Goal: Contribute content

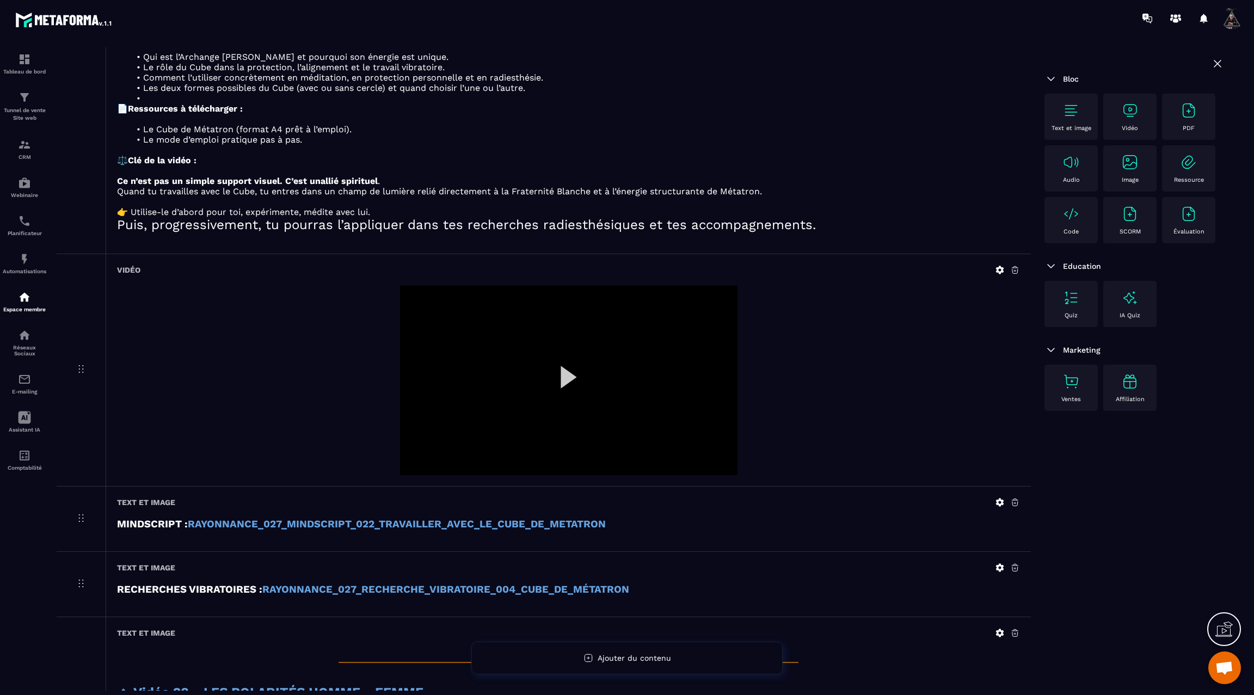
scroll to position [1952, 0]
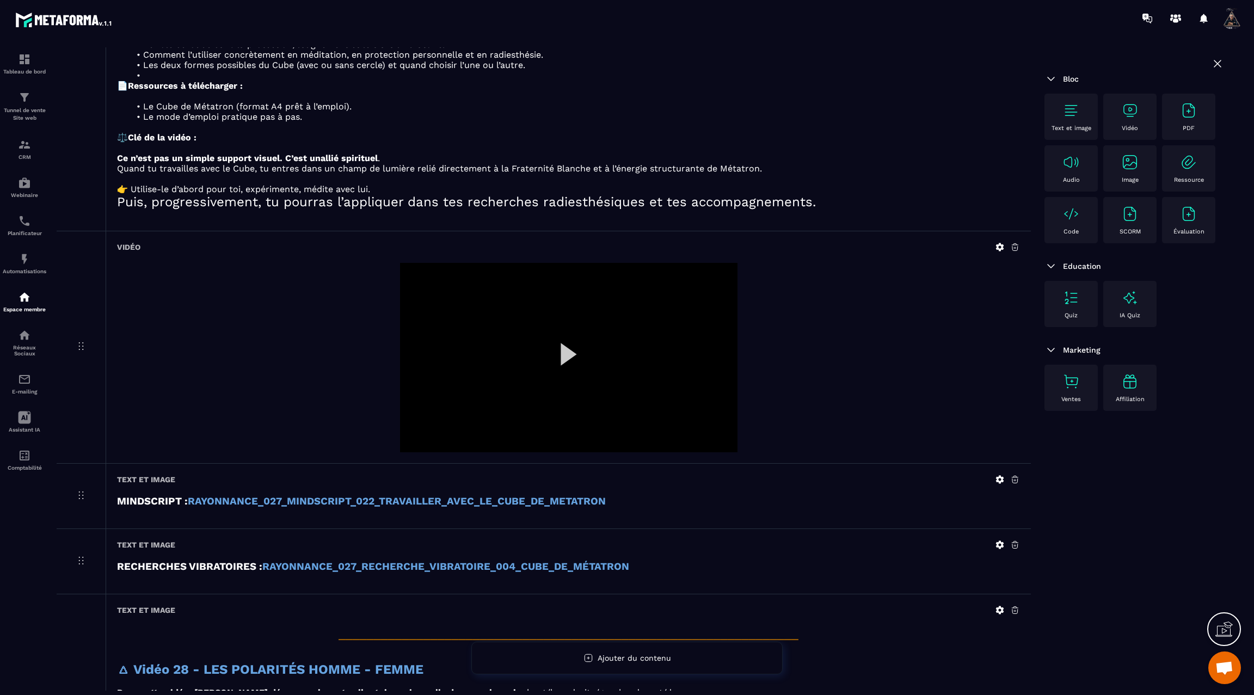
click at [565, 354] on div at bounding box center [568, 358] width 337 height 190
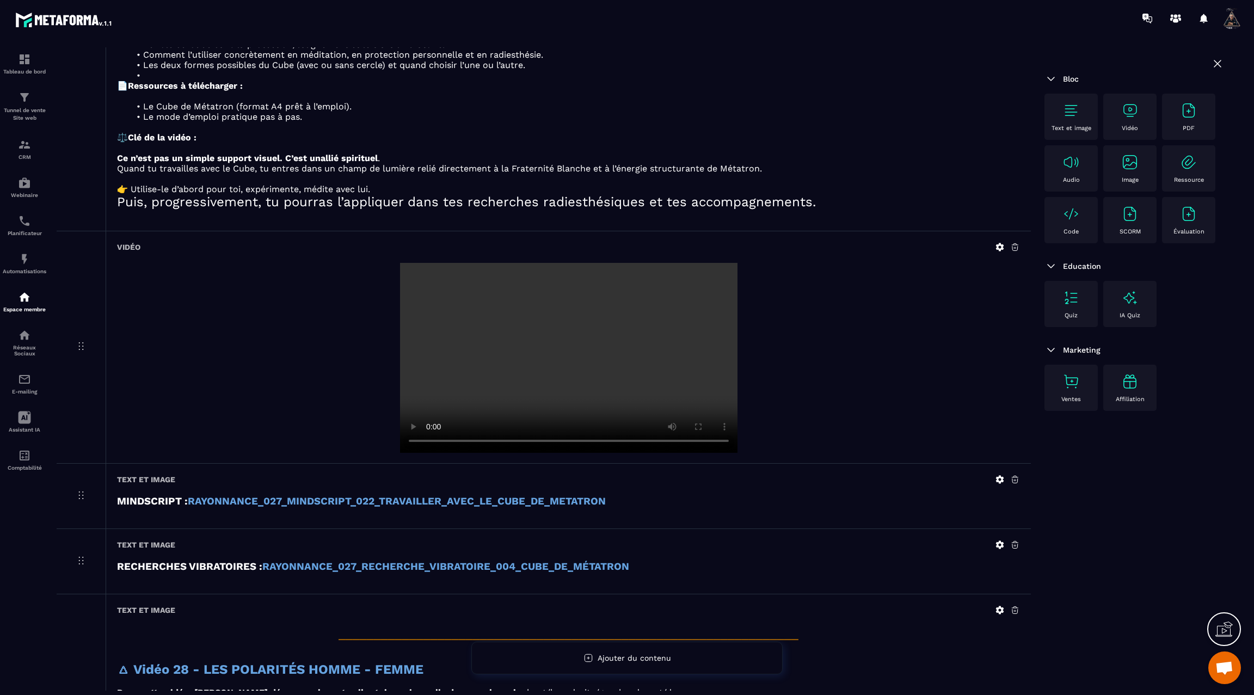
click at [998, 243] on icon at bounding box center [1000, 247] width 8 height 8
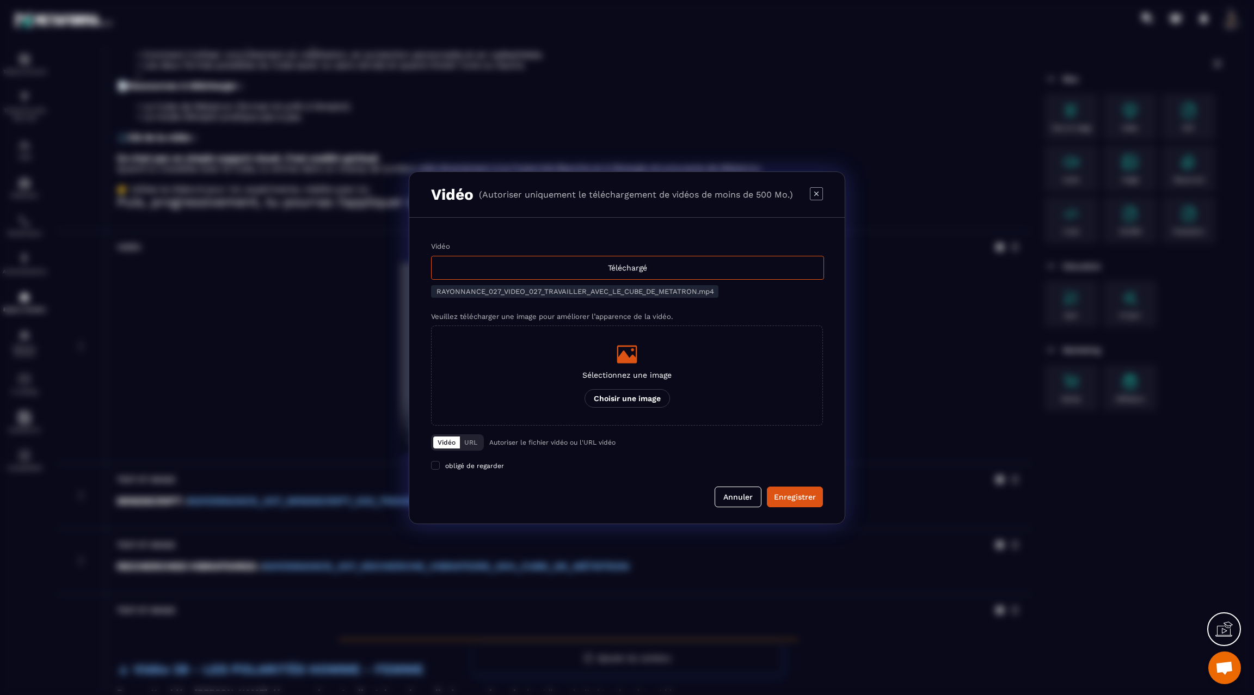
click at [921, 322] on div "Modal window" at bounding box center [627, 347] width 1254 height 695
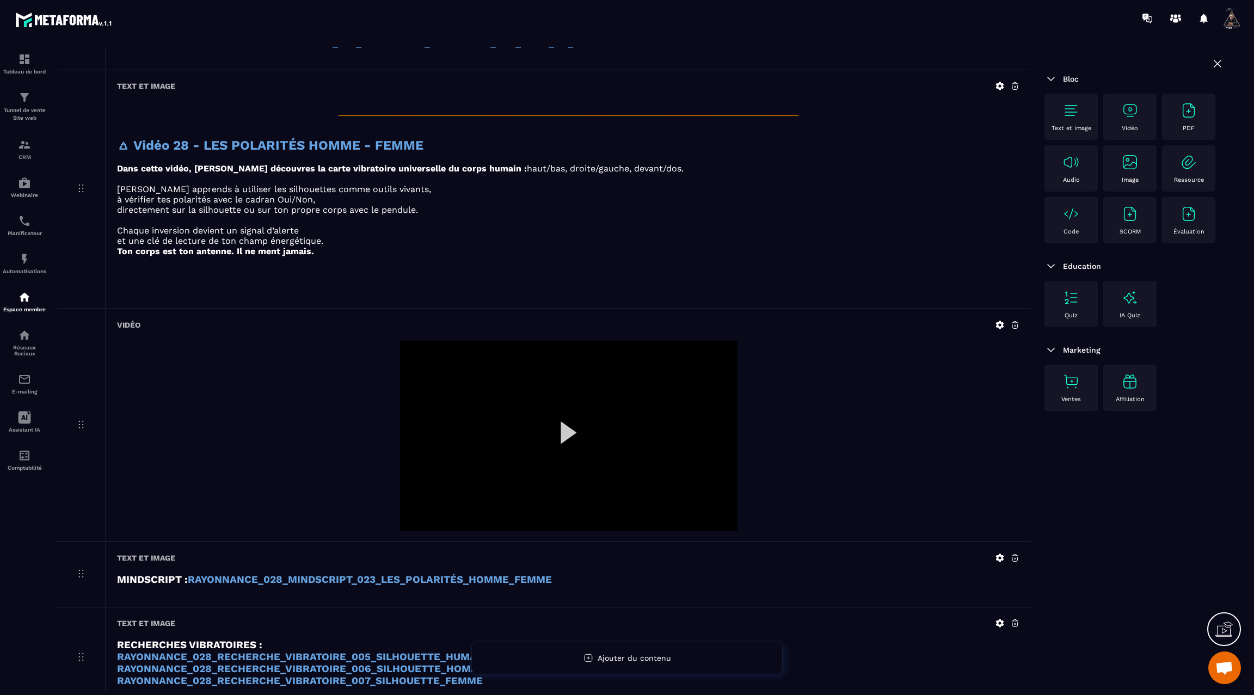
scroll to position [2576, 0]
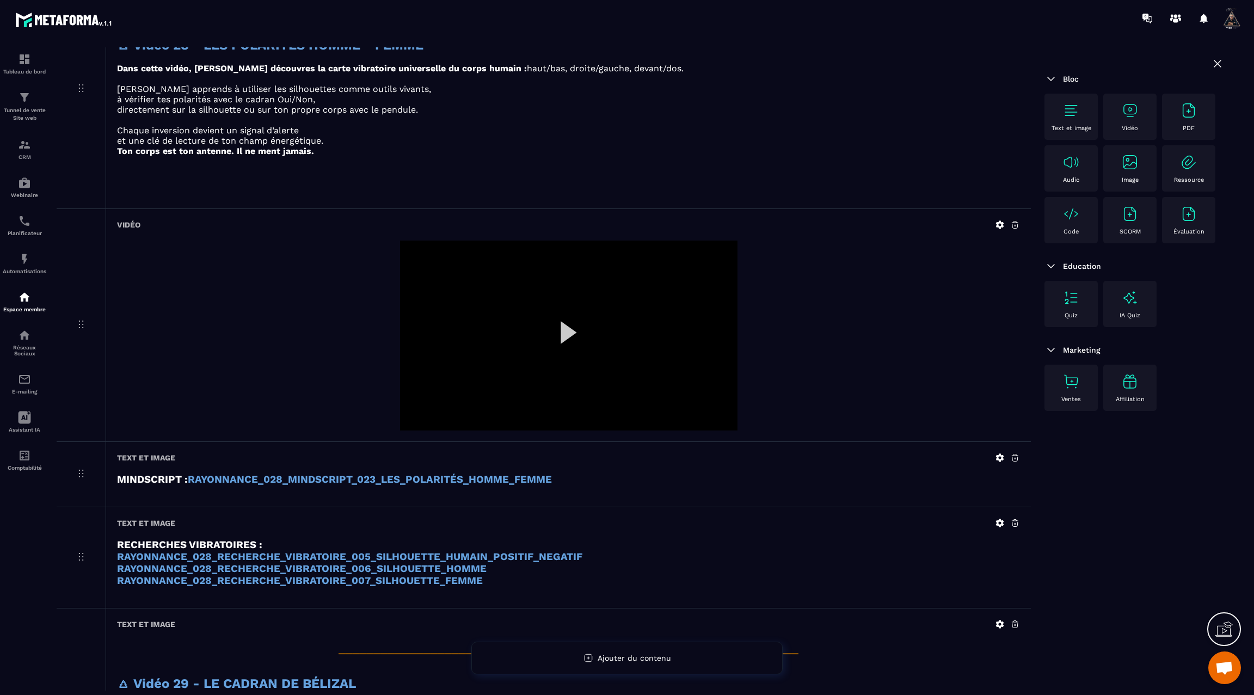
click at [998, 221] on icon at bounding box center [1000, 225] width 8 height 8
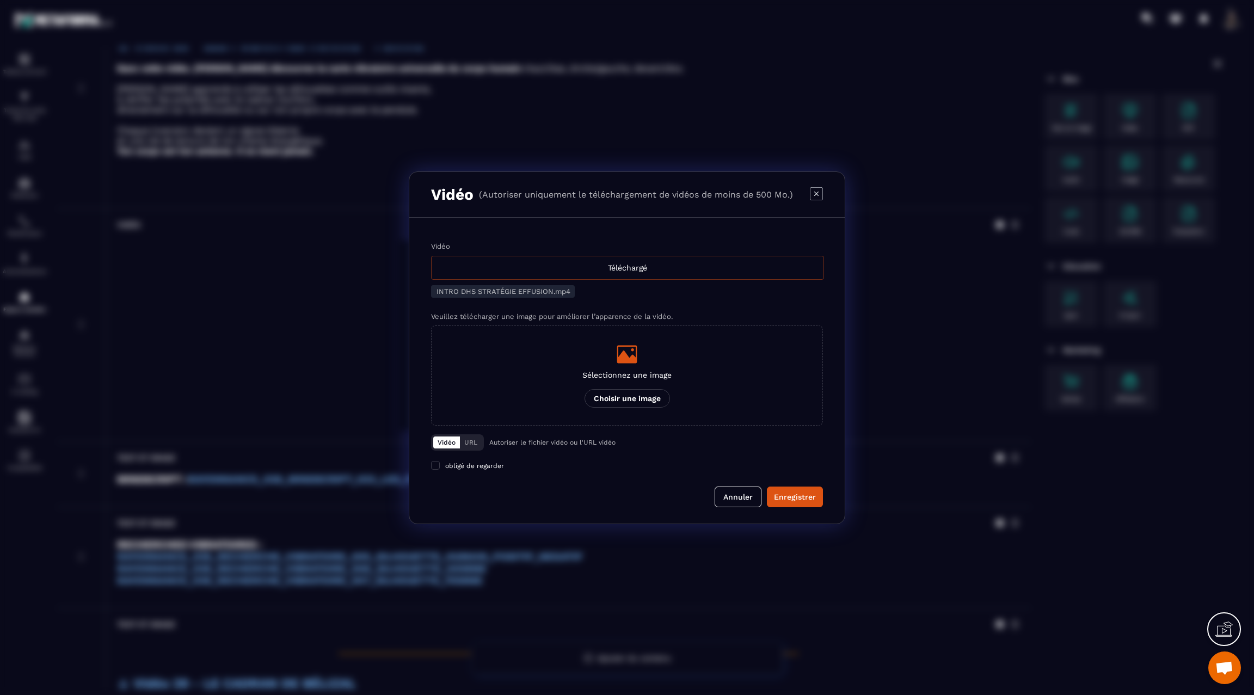
click at [566, 273] on div "Téléchargé" at bounding box center [627, 268] width 393 height 24
click at [0, 0] on input "Vidéo Téléchargé" at bounding box center [0, 0] width 0 height 0
click at [792, 491] on div "Enregistrer" at bounding box center [795, 496] width 42 height 11
